Goal: Navigation & Orientation: Find specific page/section

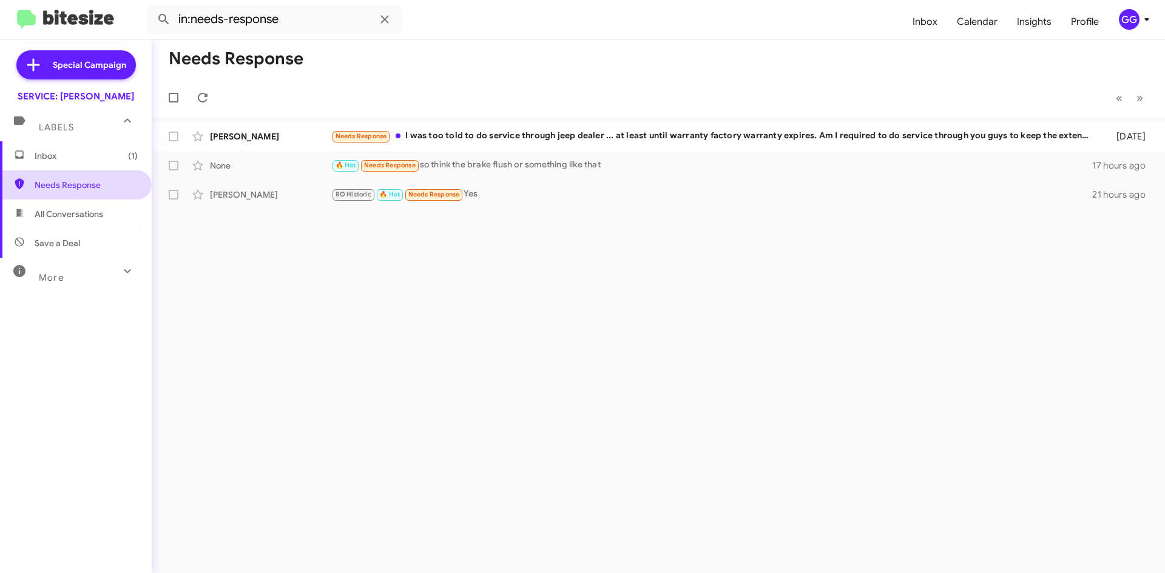
click at [62, 190] on span "Needs Response" at bounding box center [86, 185] width 103 height 12
click at [48, 154] on span "Inbox (1)" at bounding box center [86, 156] width 103 height 12
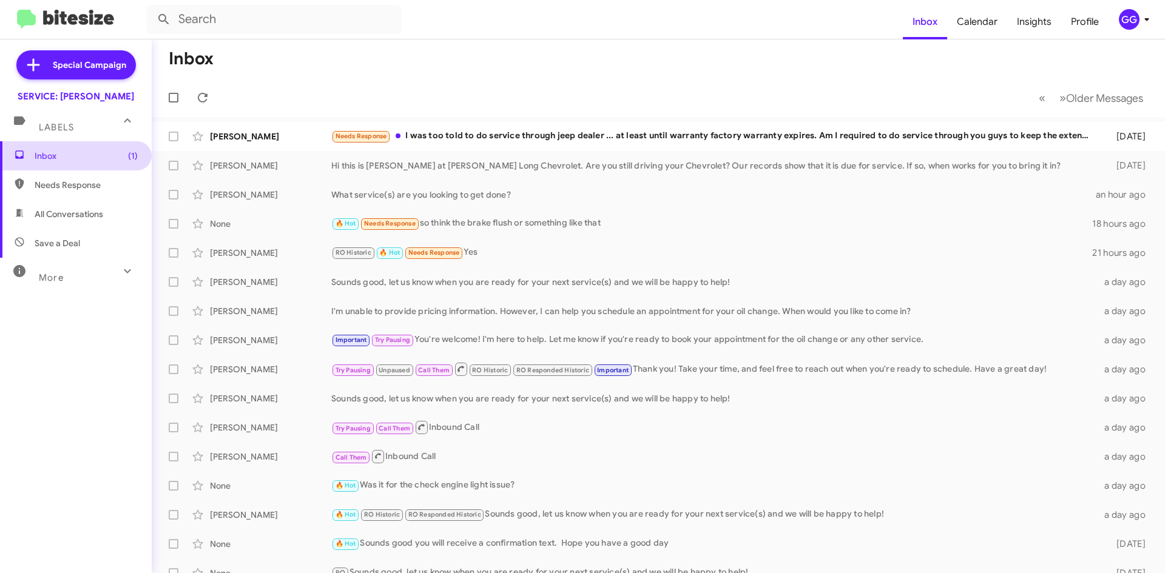
click at [75, 152] on span "Inbox (1)" at bounding box center [86, 156] width 103 height 12
click at [79, 153] on span "Inbox (1)" at bounding box center [86, 156] width 103 height 12
click at [79, 167] on span "Inbox (1)" at bounding box center [76, 155] width 152 height 29
click at [96, 192] on span "Needs Response" at bounding box center [76, 184] width 152 height 29
type input "in:needs-response"
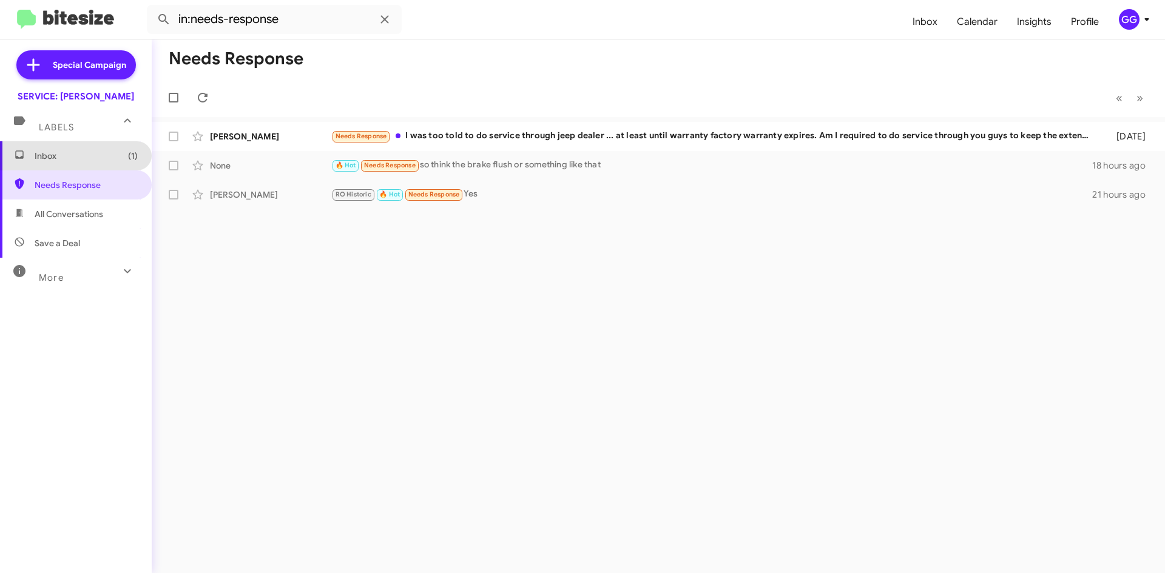
click at [78, 166] on span "Inbox (1)" at bounding box center [76, 155] width 152 height 29
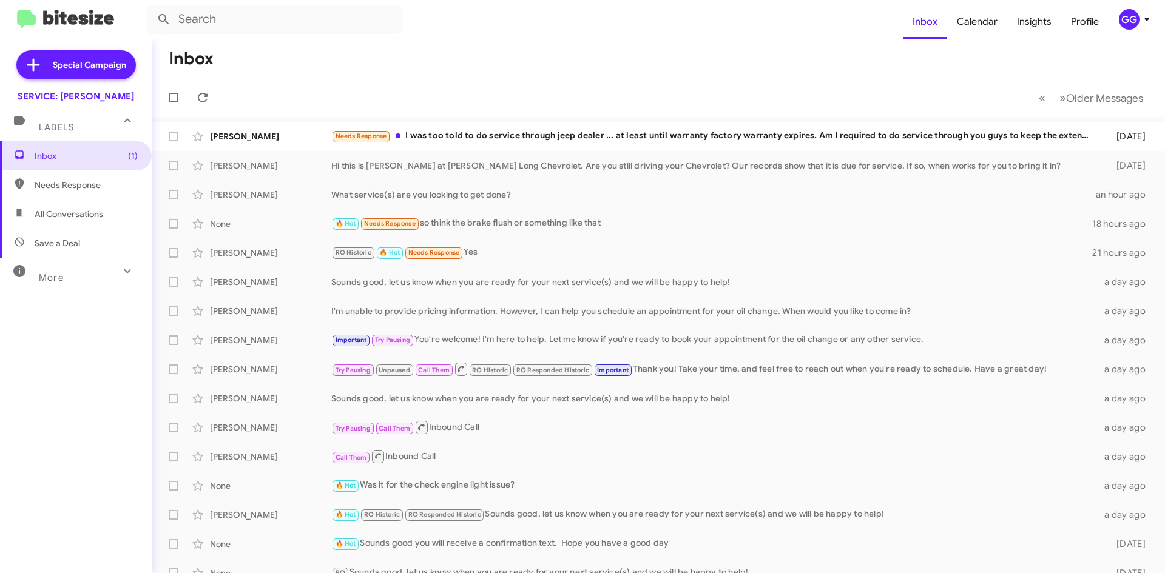
click at [61, 185] on span "Needs Response" at bounding box center [86, 185] width 103 height 12
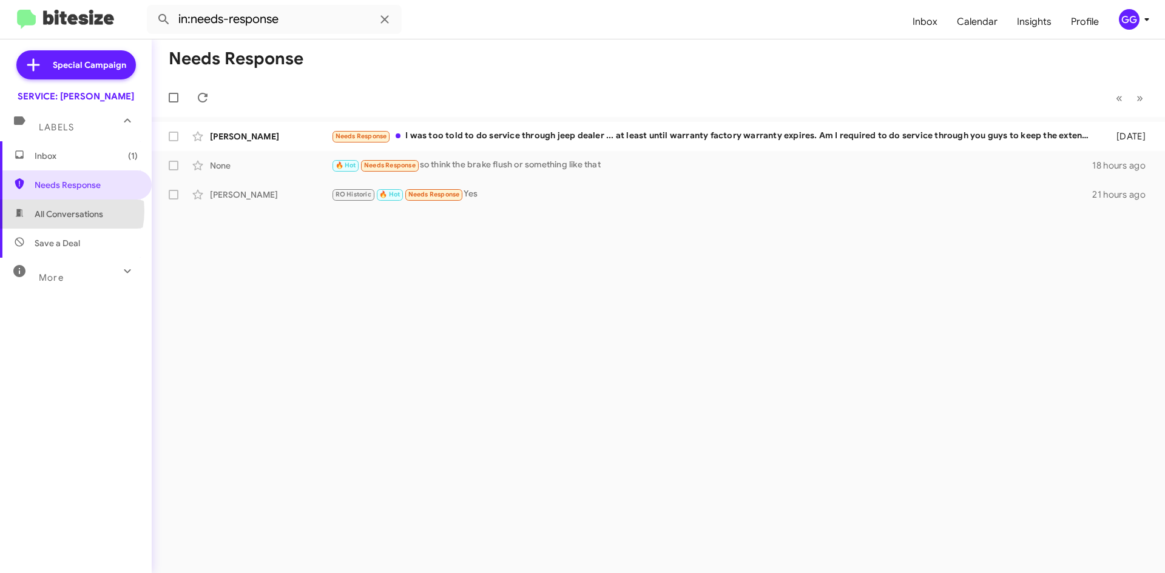
click at [59, 211] on span "All Conversations" at bounding box center [69, 214] width 69 height 12
type input "in:all-conversations"
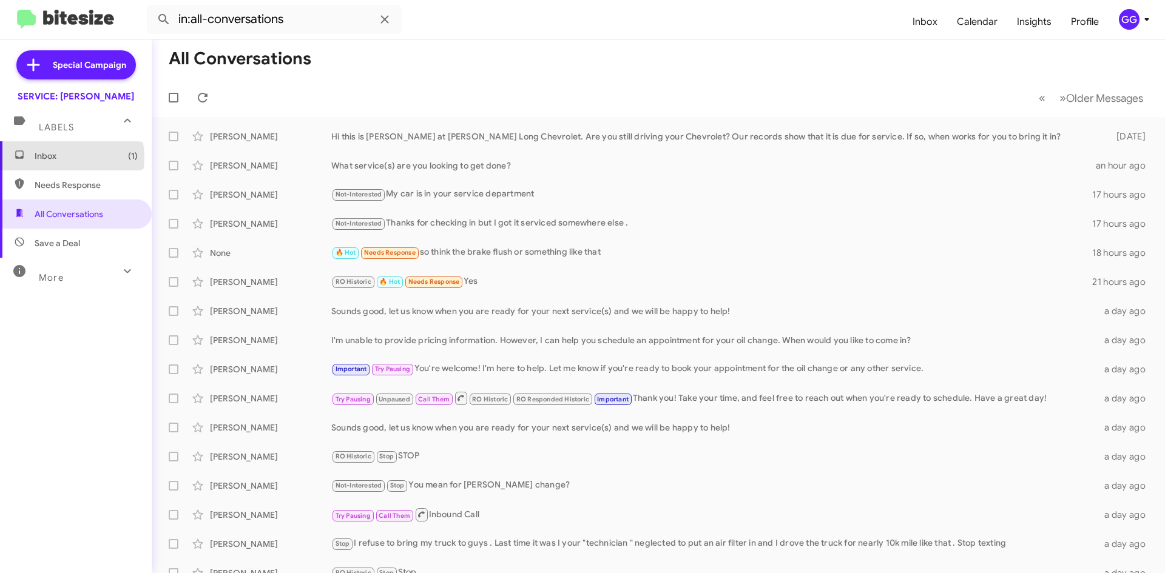
click at [56, 158] on span "Inbox (1)" at bounding box center [86, 156] width 103 height 12
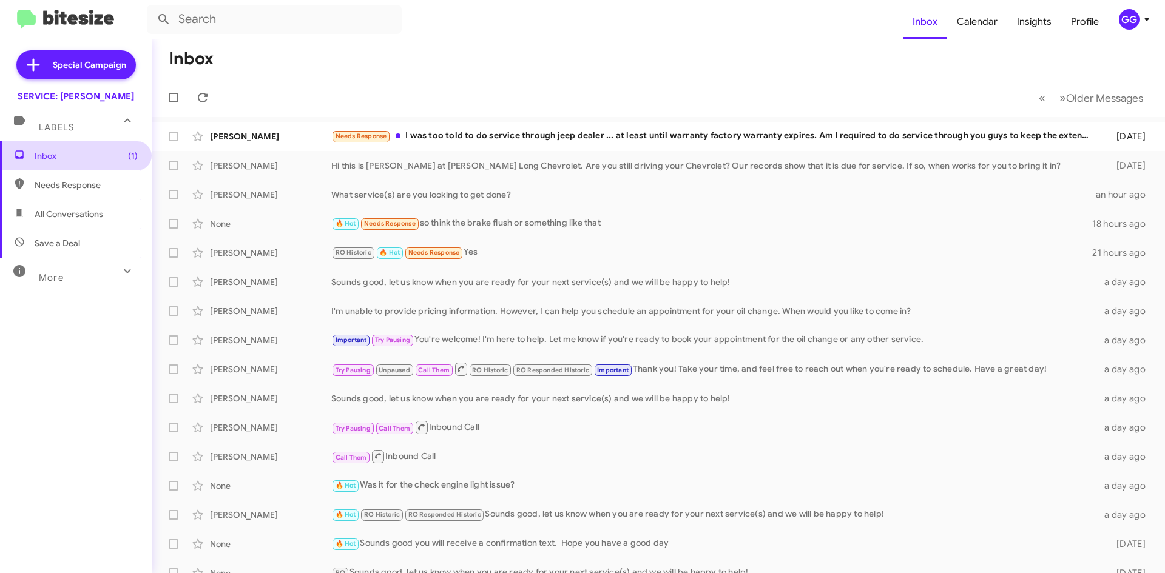
click at [61, 155] on span "Inbox (1)" at bounding box center [86, 156] width 103 height 12
click at [33, 151] on span "Inbox (1)" at bounding box center [76, 155] width 152 height 29
click at [49, 186] on span "Needs Response" at bounding box center [86, 185] width 103 height 12
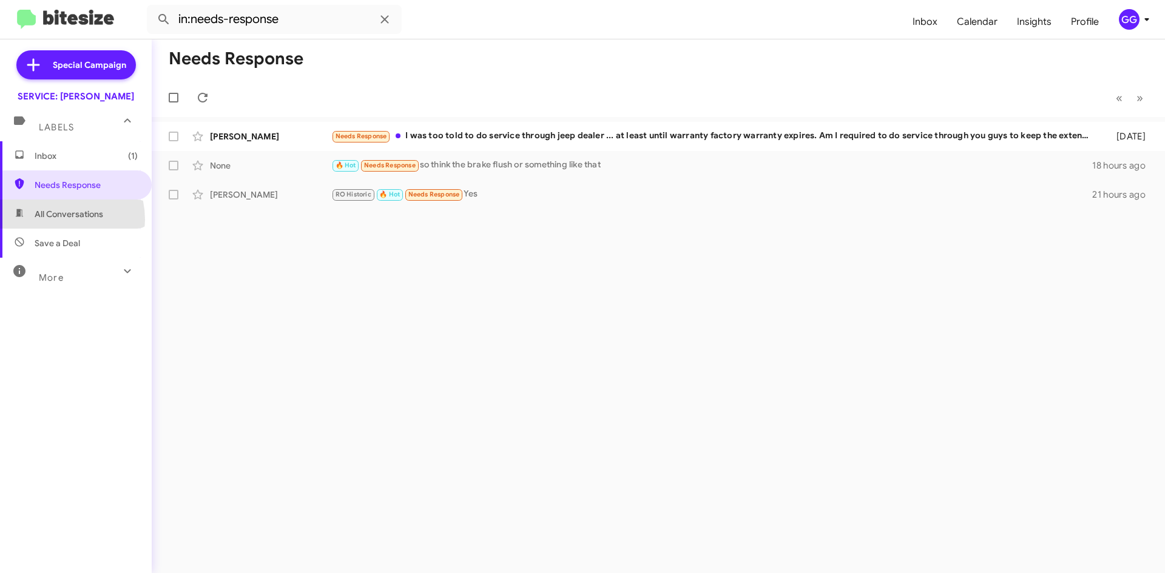
click at [56, 221] on span "All Conversations" at bounding box center [76, 214] width 152 height 29
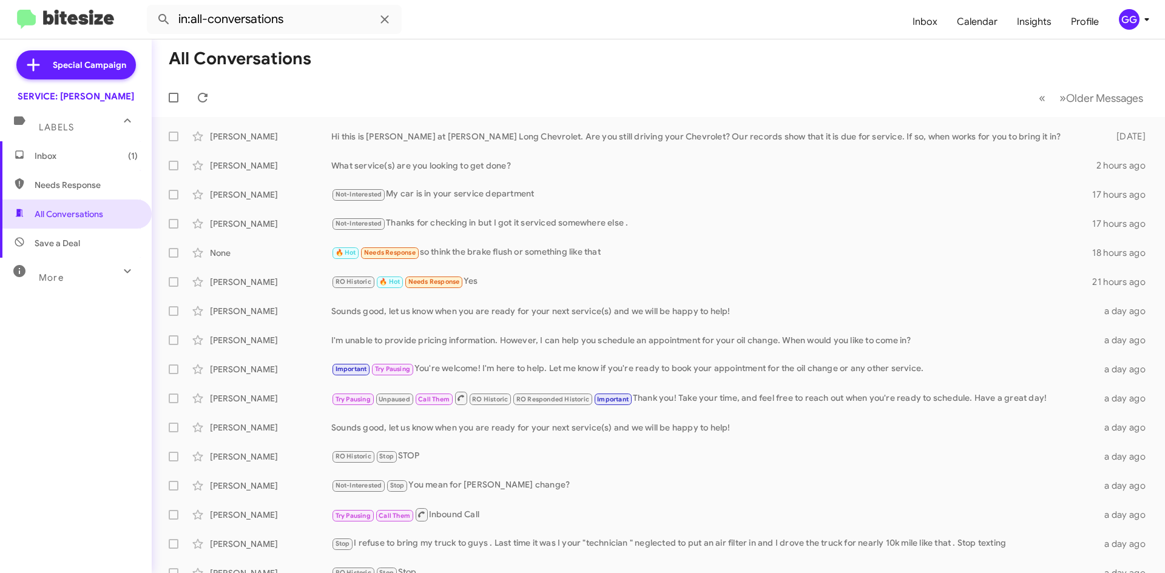
click at [64, 187] on span "Needs Response" at bounding box center [86, 185] width 103 height 12
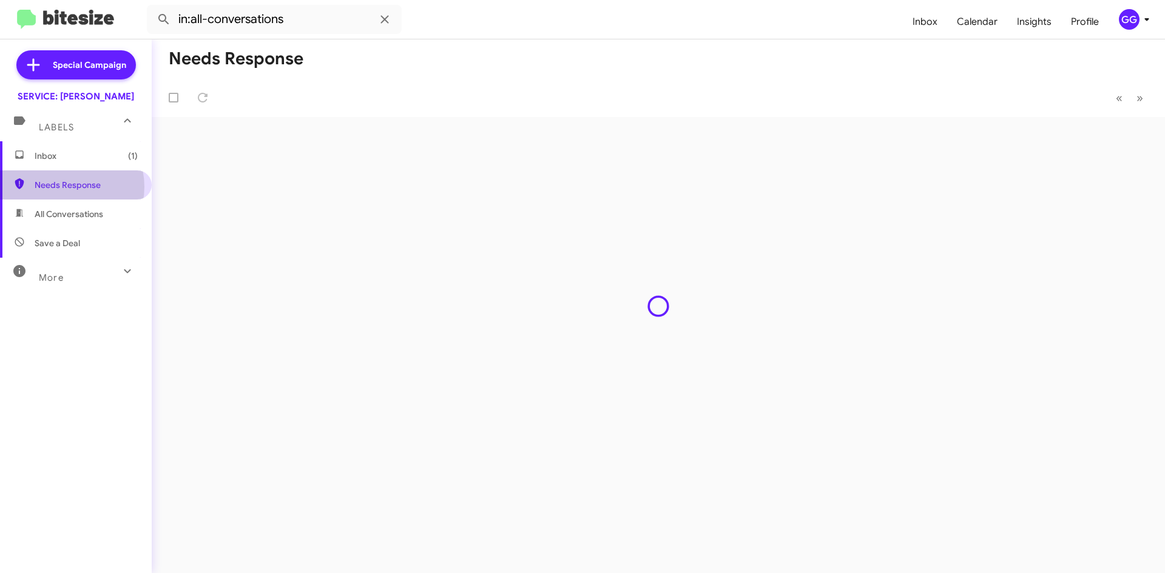
type input "in:needs-response"
